Goal: Navigation & Orientation: Find specific page/section

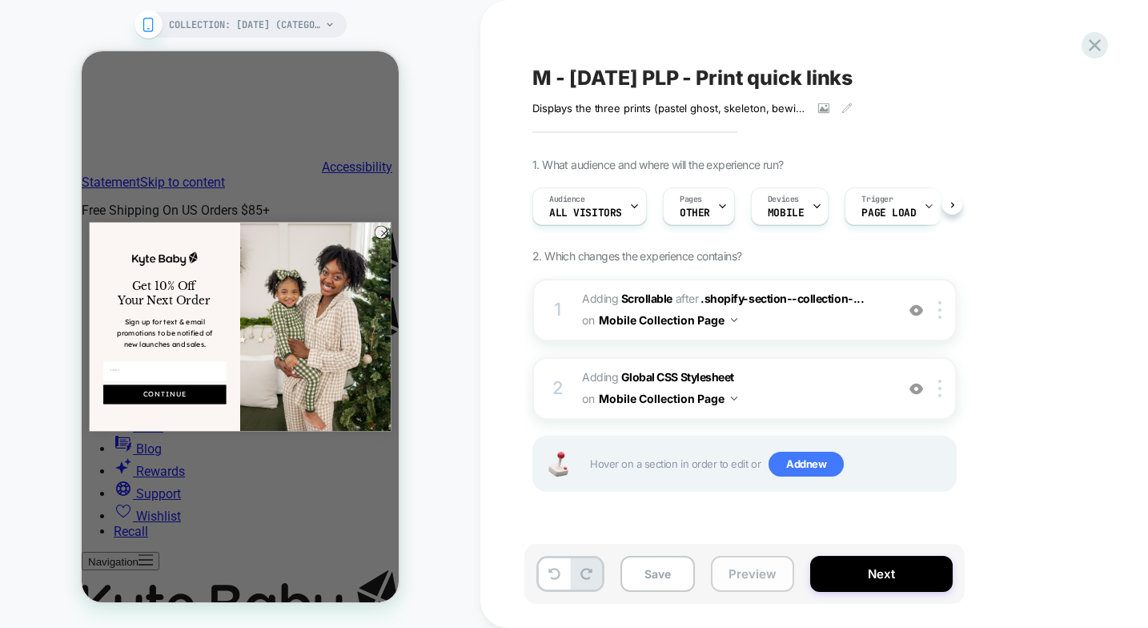
click at [752, 572] on button "Preview" at bounding box center [752, 573] width 83 height 36
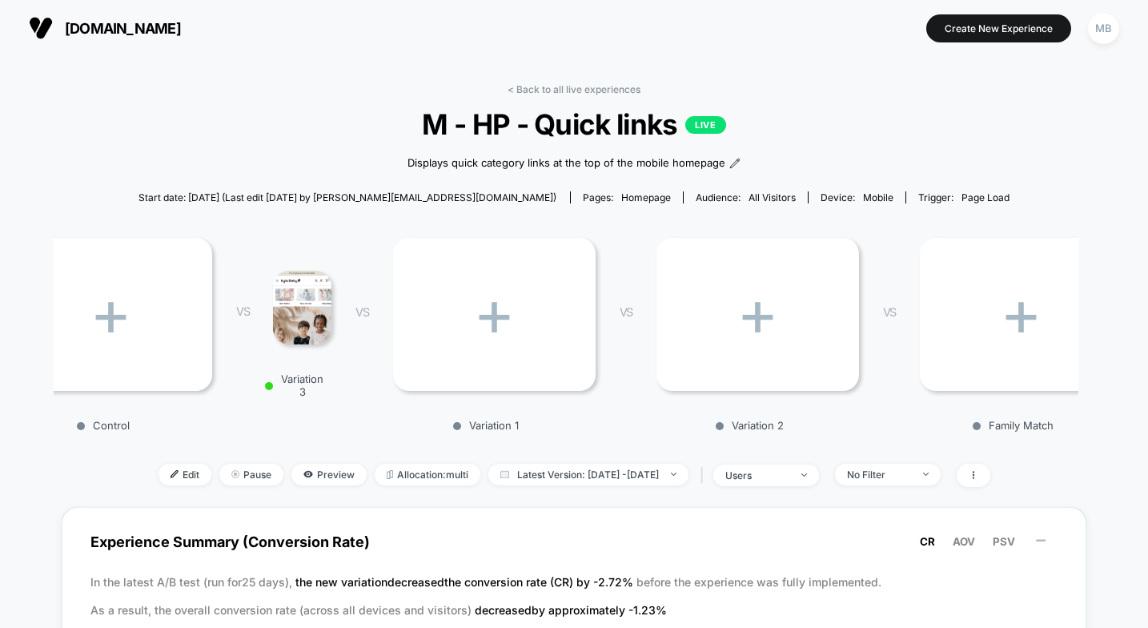
click at [944, 339] on div "+" at bounding box center [1021, 314] width 203 height 153
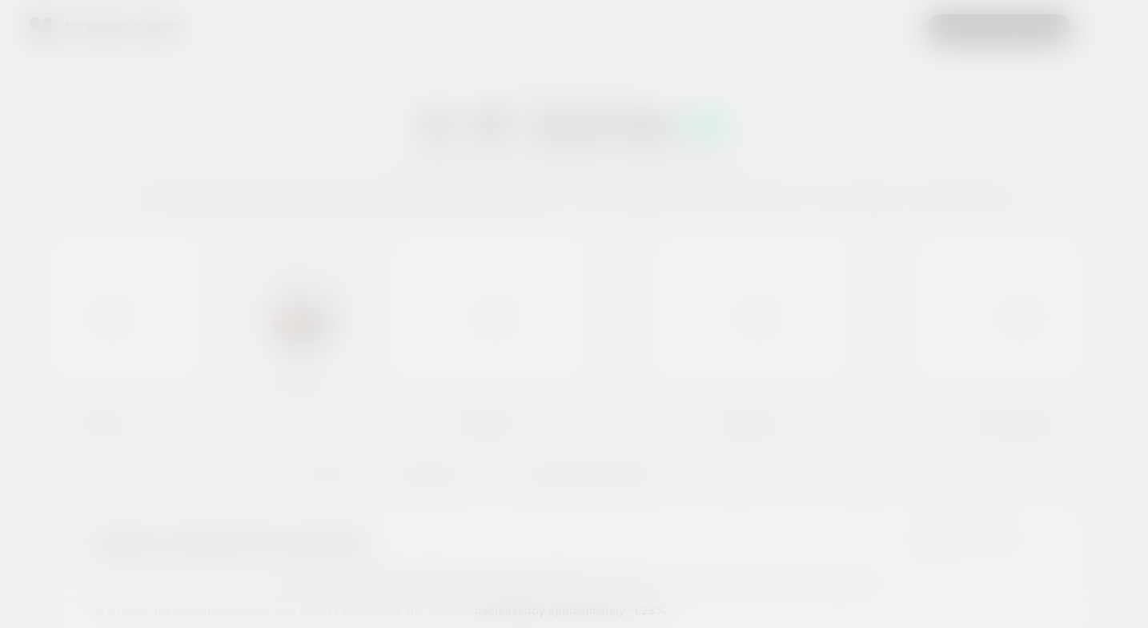
scroll to position [0, 2]
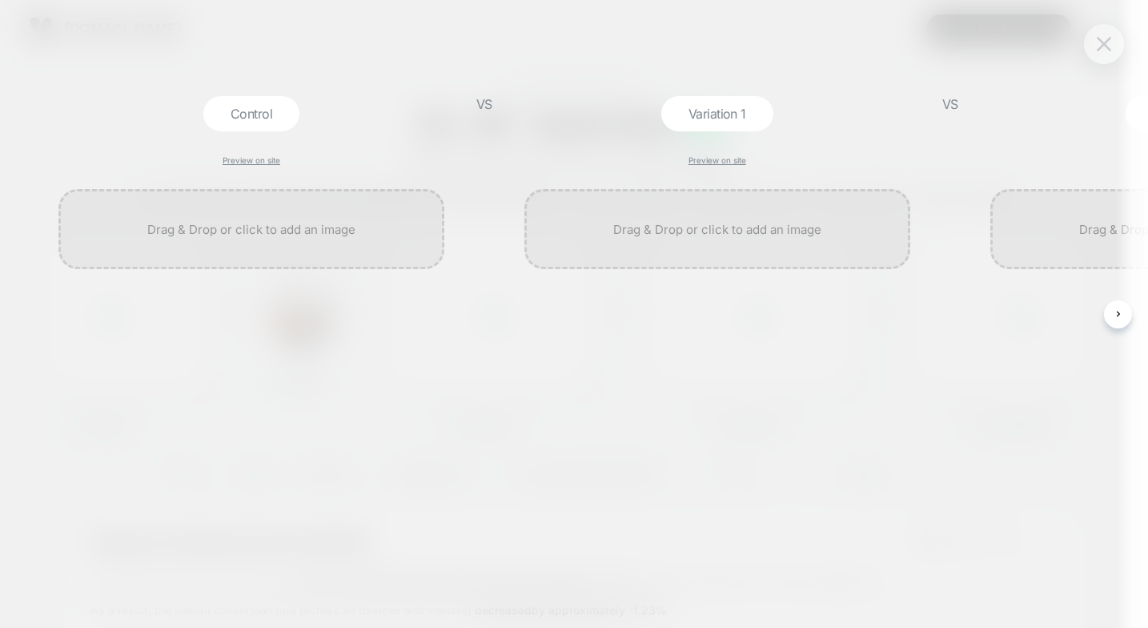
click at [1109, 43] on img at bounding box center [1104, 44] width 14 height 14
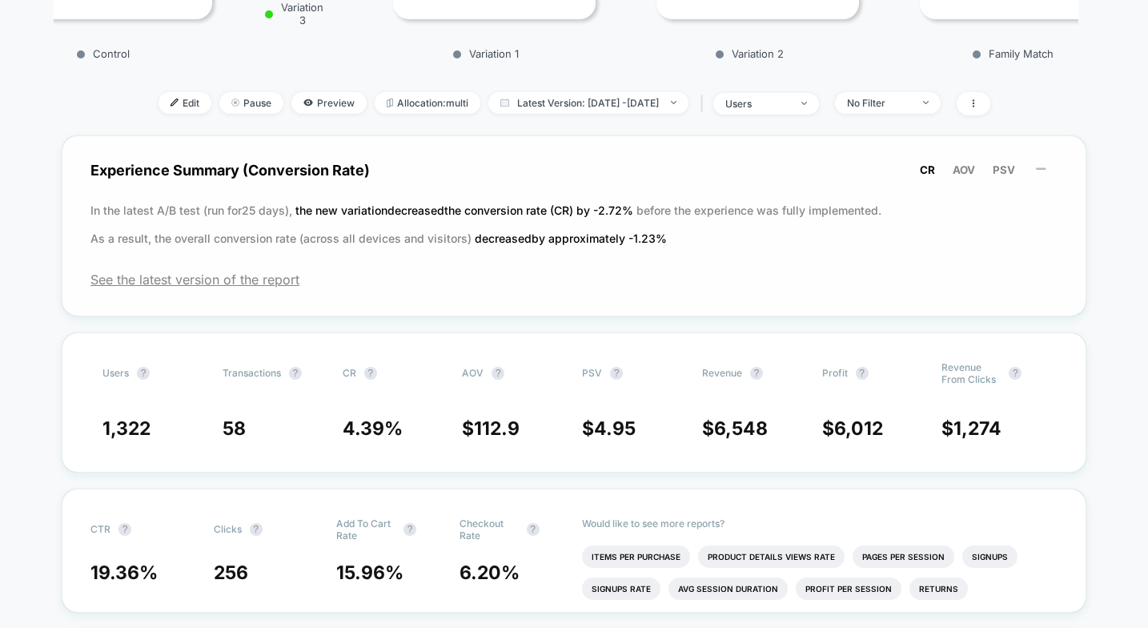
scroll to position [0, 0]
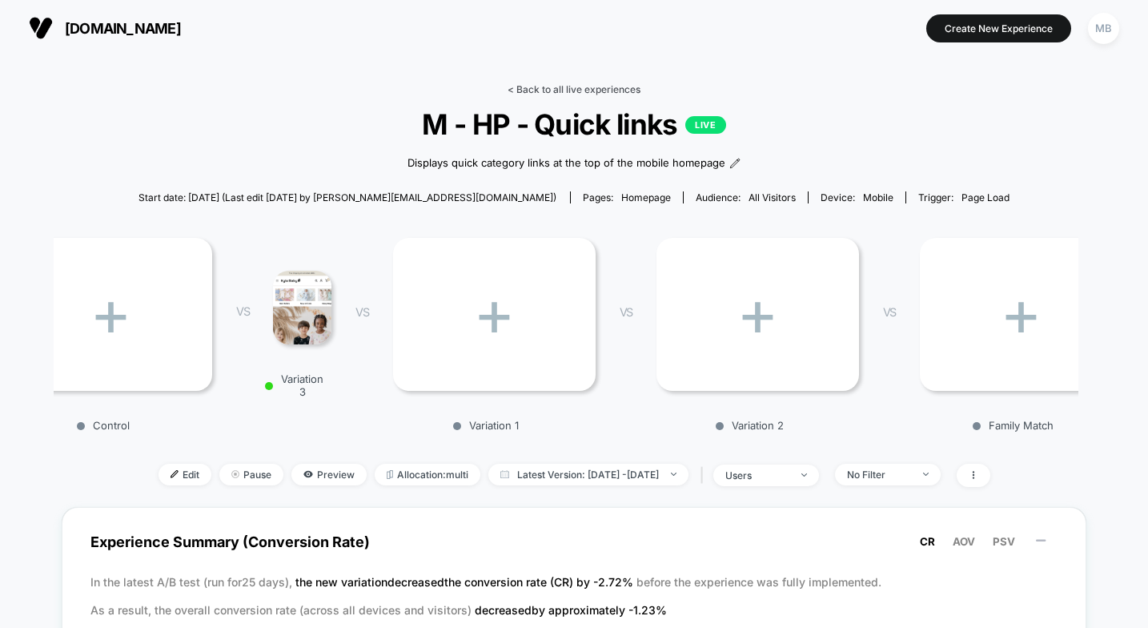
click at [571, 90] on link "< Back to all live experiences" at bounding box center [573, 89] width 133 height 12
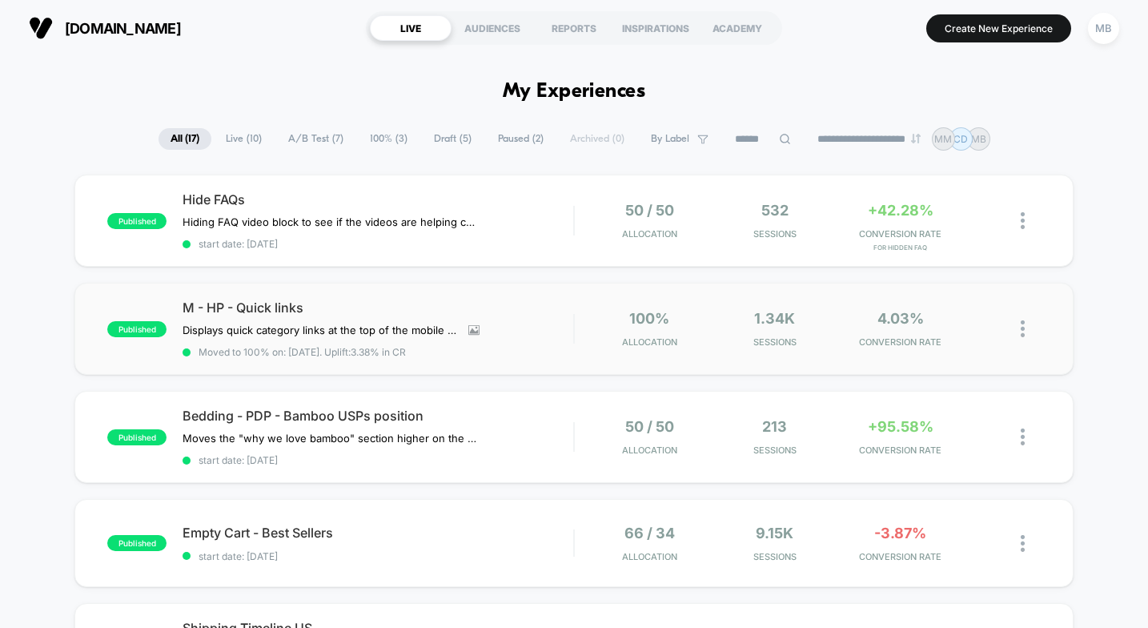
click at [573, 299] on div "published M - HP - Quick links Displays quick category links at the top of the …" at bounding box center [573, 329] width 999 height 92
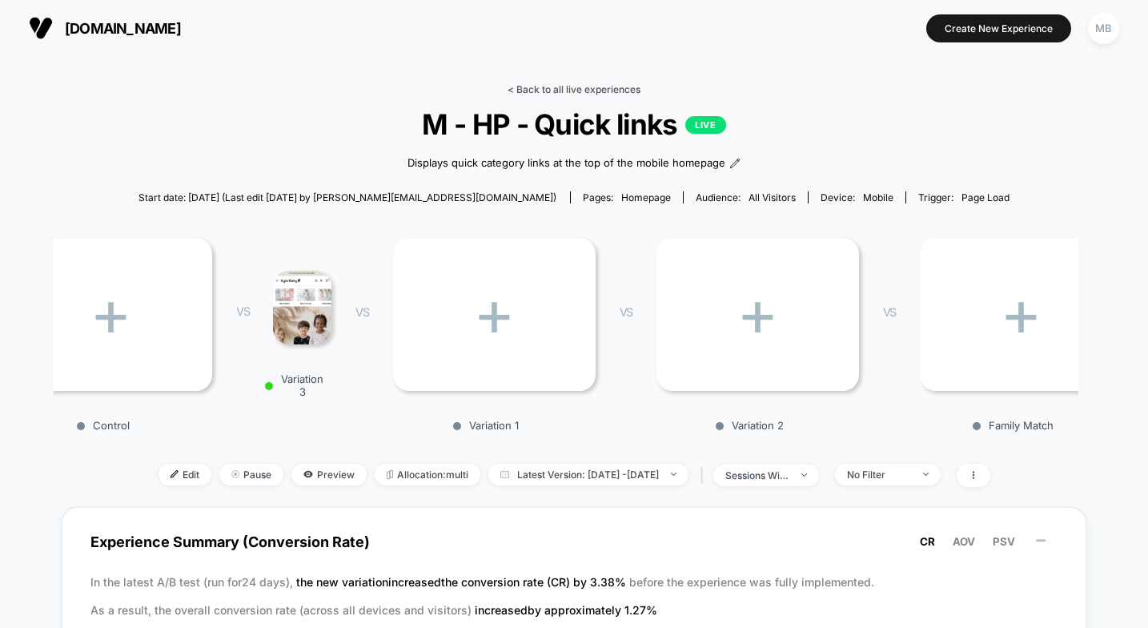
click at [568, 92] on link "< Back to all live experiences" at bounding box center [573, 89] width 133 height 12
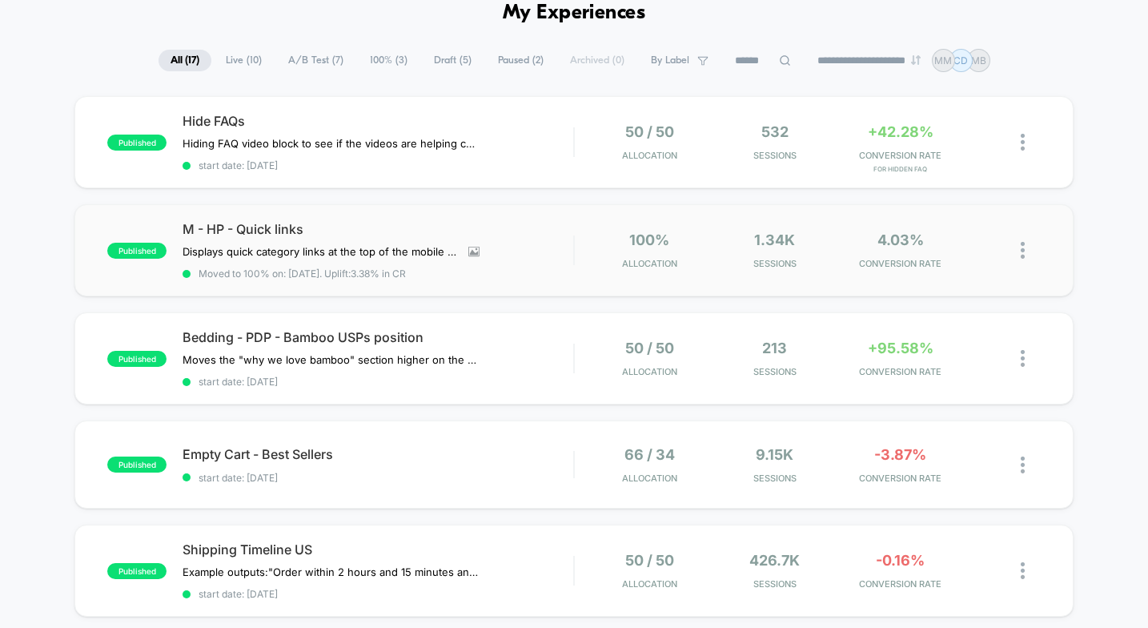
scroll to position [70, 0]
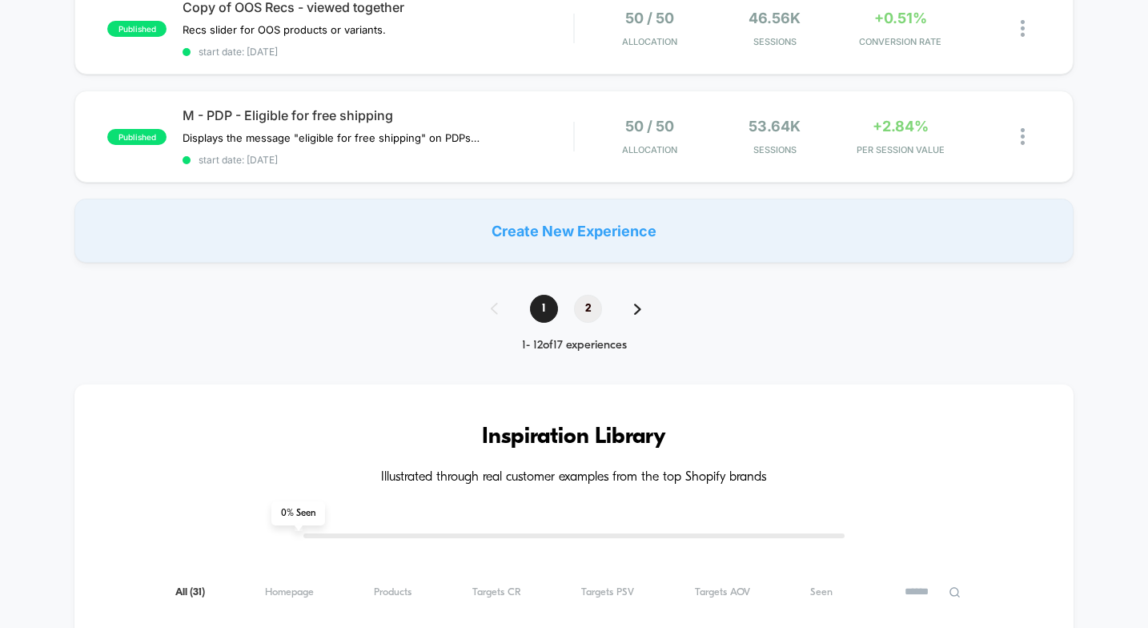
click at [591, 300] on span "2" at bounding box center [588, 309] width 28 height 28
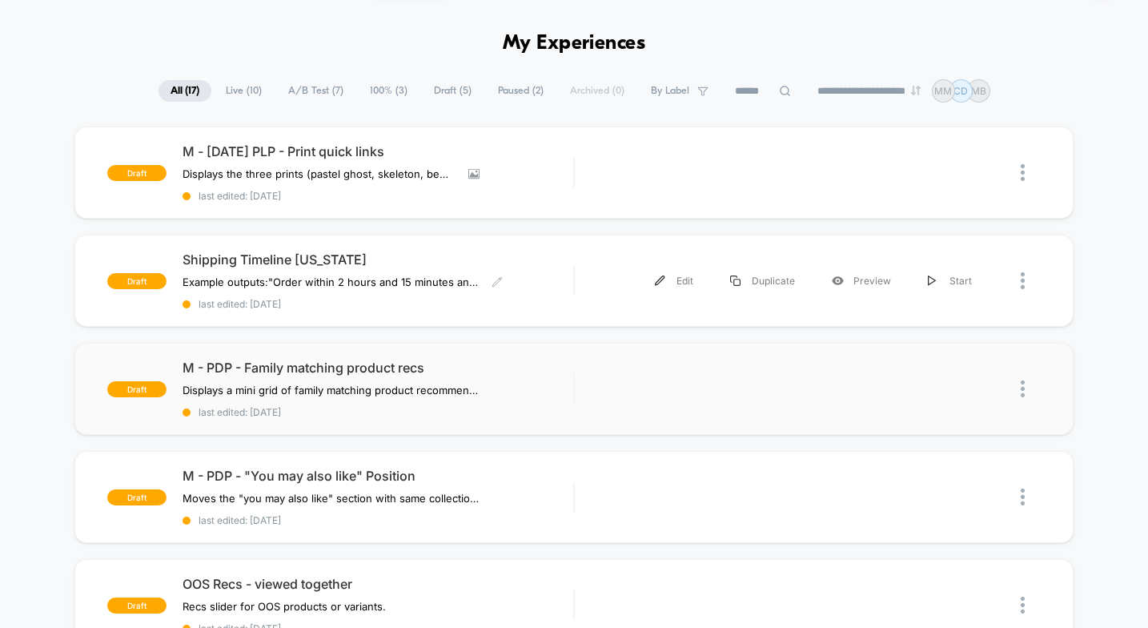
scroll to position [26, 0]
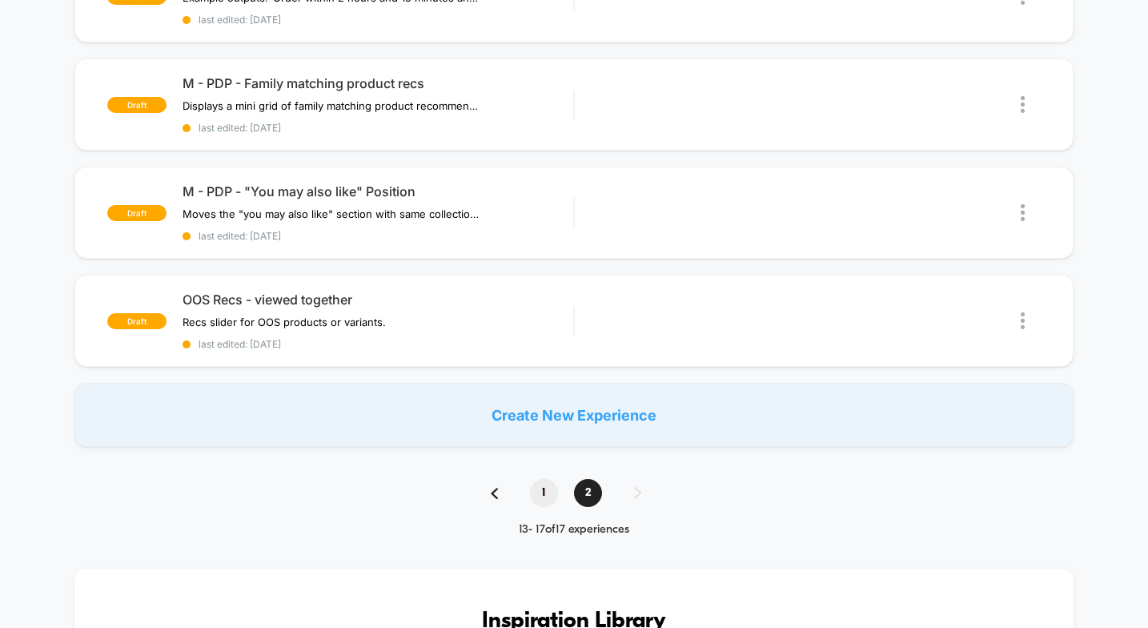
click at [546, 484] on span "1" at bounding box center [544, 493] width 28 height 28
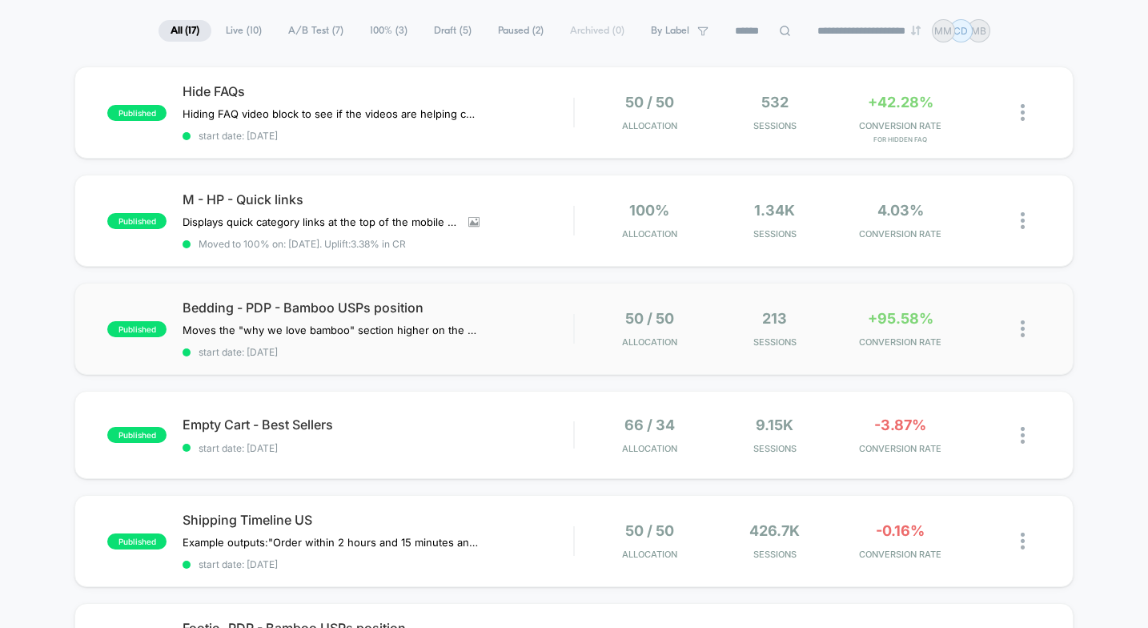
scroll to position [0, 0]
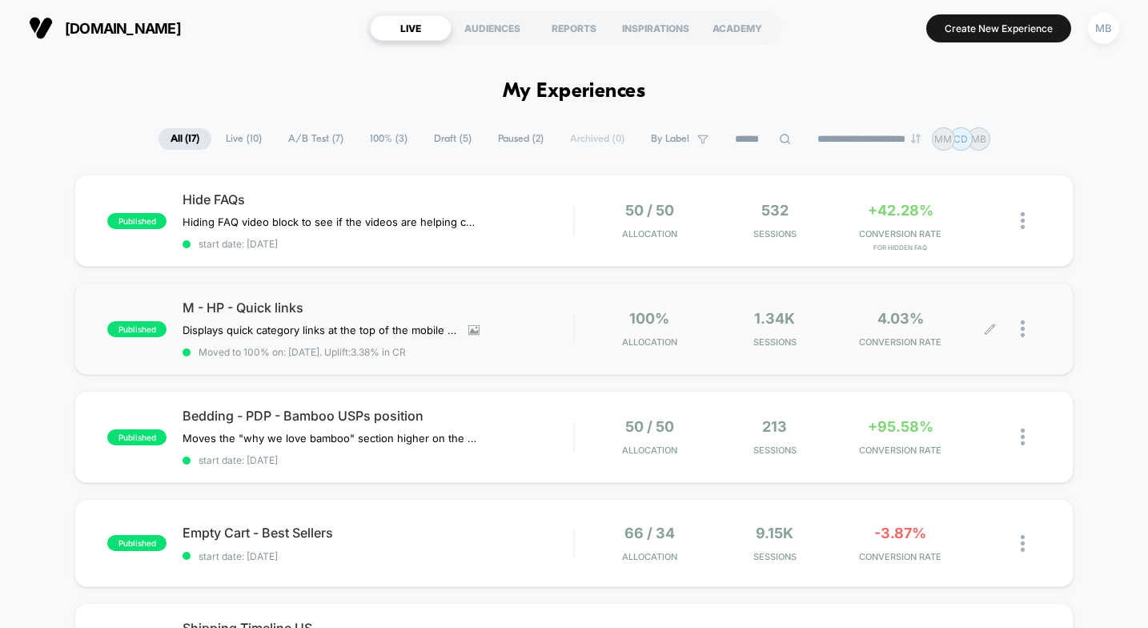
click at [1026, 328] on div at bounding box center [1031, 329] width 20 height 38
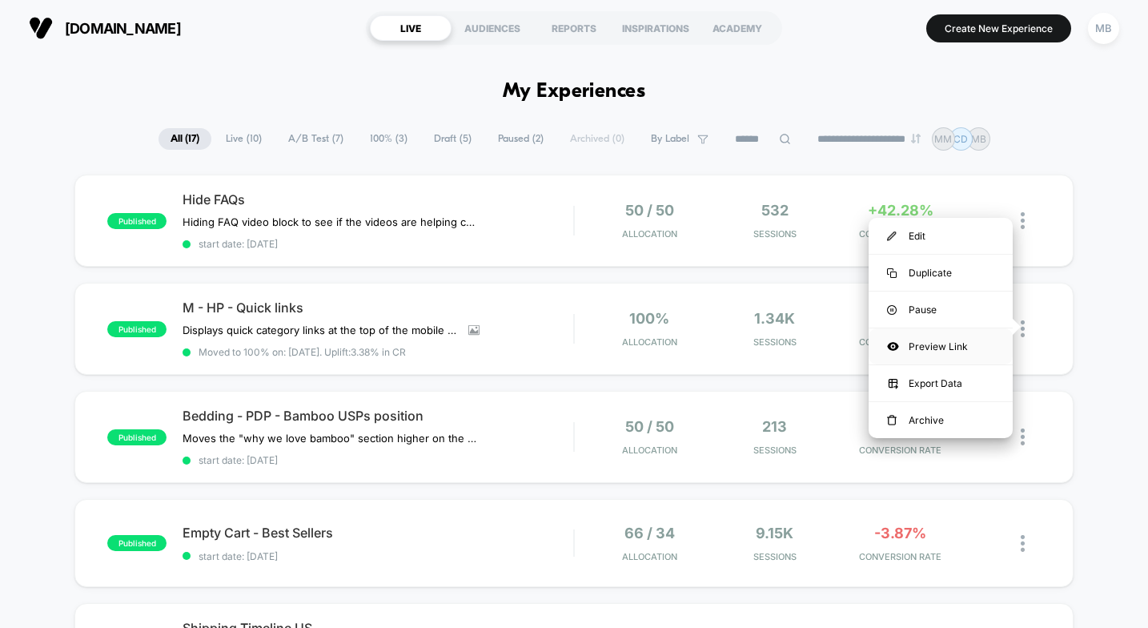
click at [942, 347] on div "Preview Link" at bounding box center [940, 346] width 144 height 36
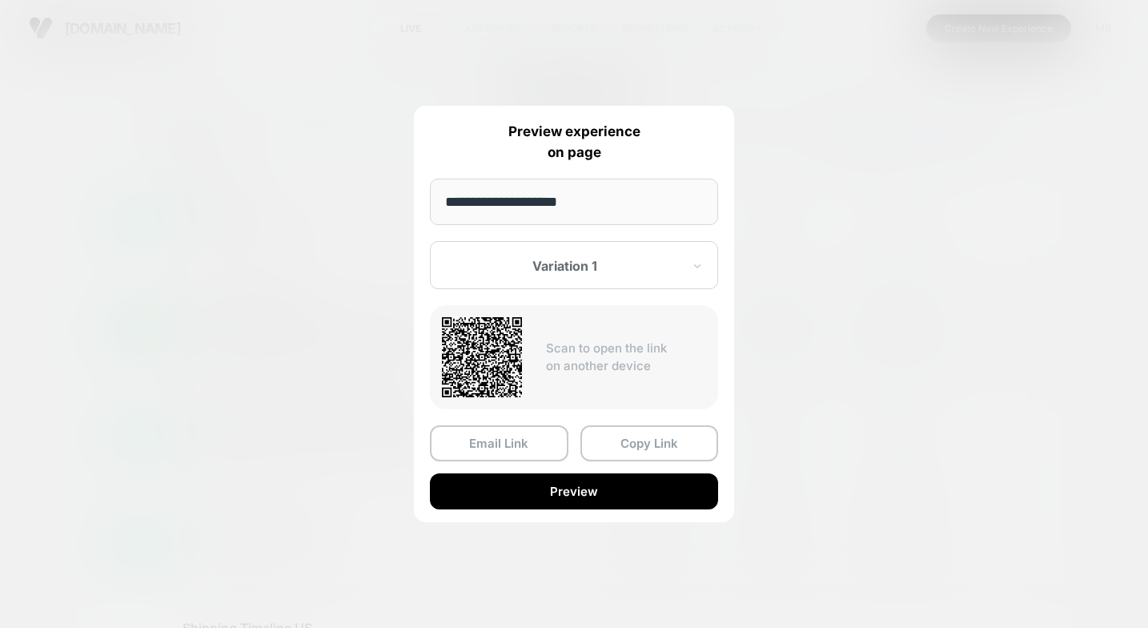
click at [565, 261] on div at bounding box center [564, 266] width 235 height 16
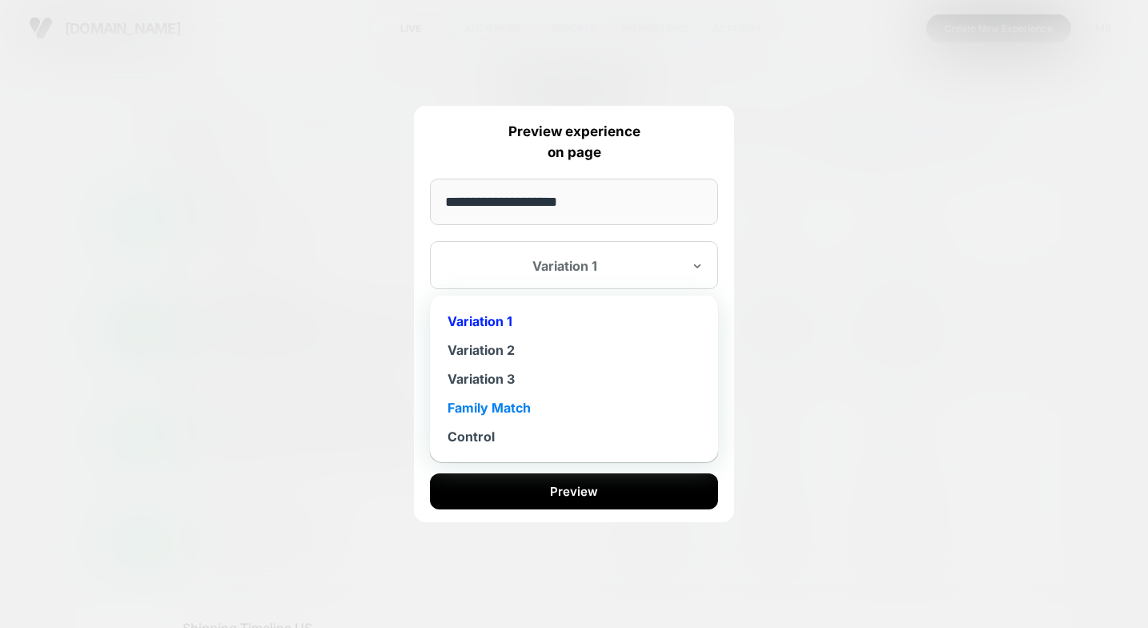
click at [511, 411] on div "Family Match" at bounding box center [574, 407] width 272 height 29
